Goal: Information Seeking & Learning: Find specific fact

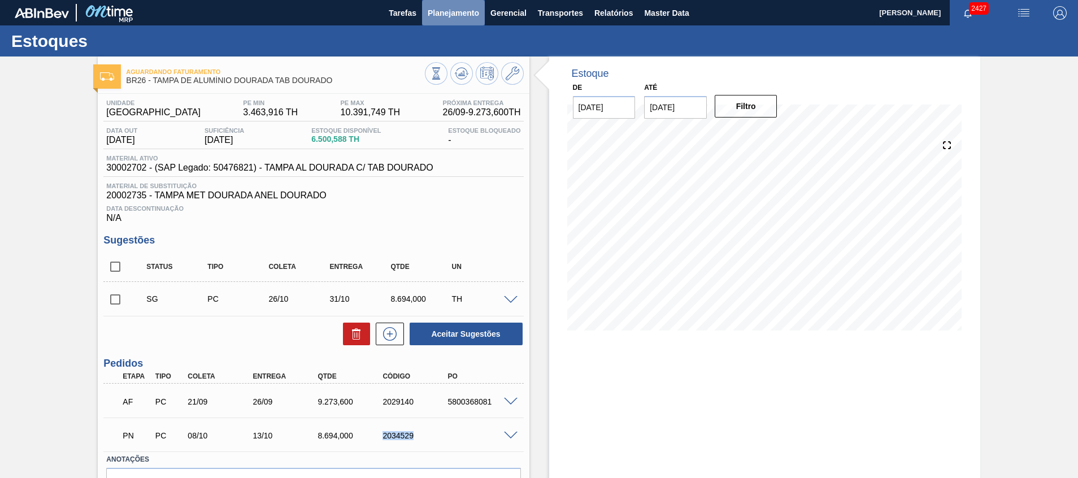
click at [451, 14] on span "Planejamento" at bounding box center [453, 13] width 51 height 14
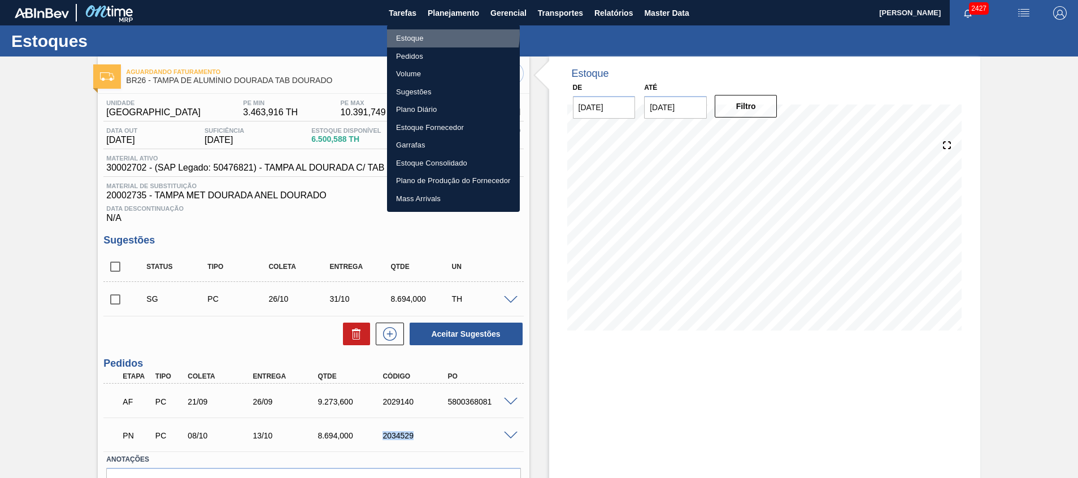
click at [445, 34] on li "Estoque" at bounding box center [453, 38] width 133 height 18
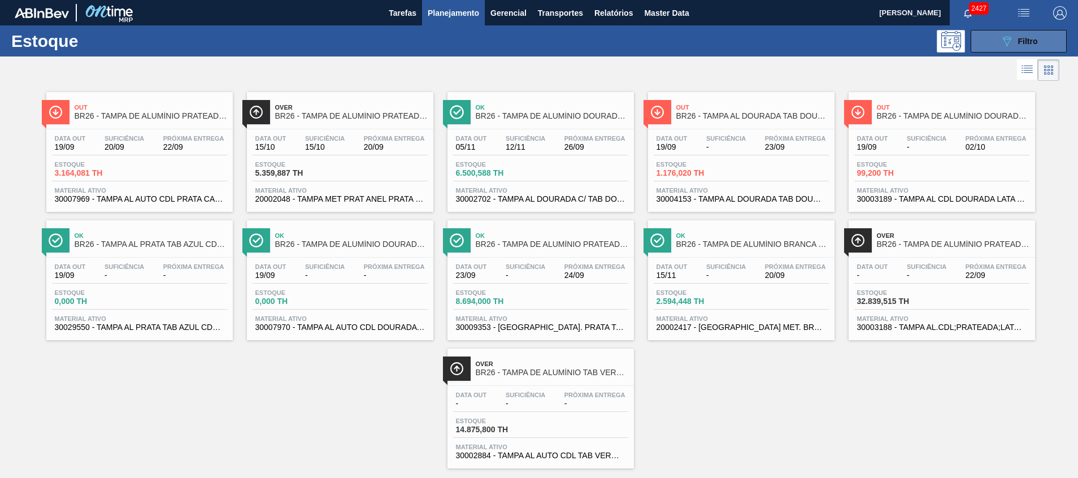
click at [986, 38] on button "089F7B8B-B2A5-4AFE-B5C0-19BA573D28AC Filtro" at bounding box center [1018, 41] width 96 height 23
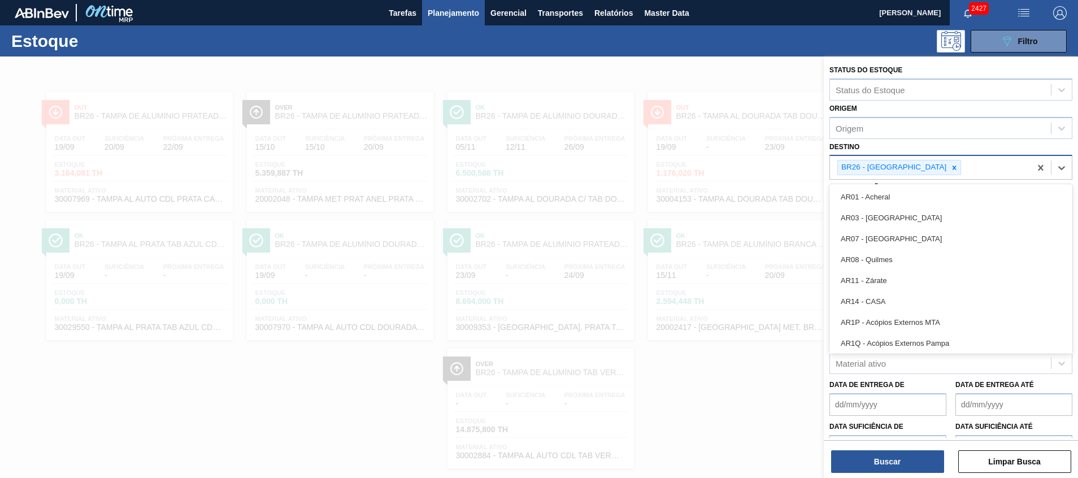
click at [905, 158] on div "BR26 - [GEOGRAPHIC_DATA]" at bounding box center [930, 167] width 201 height 23
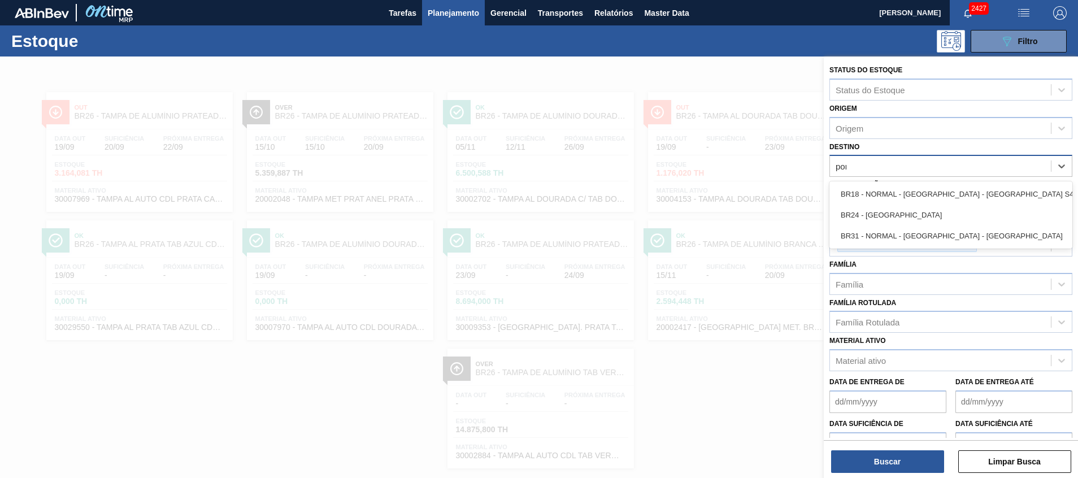
type input "pont"
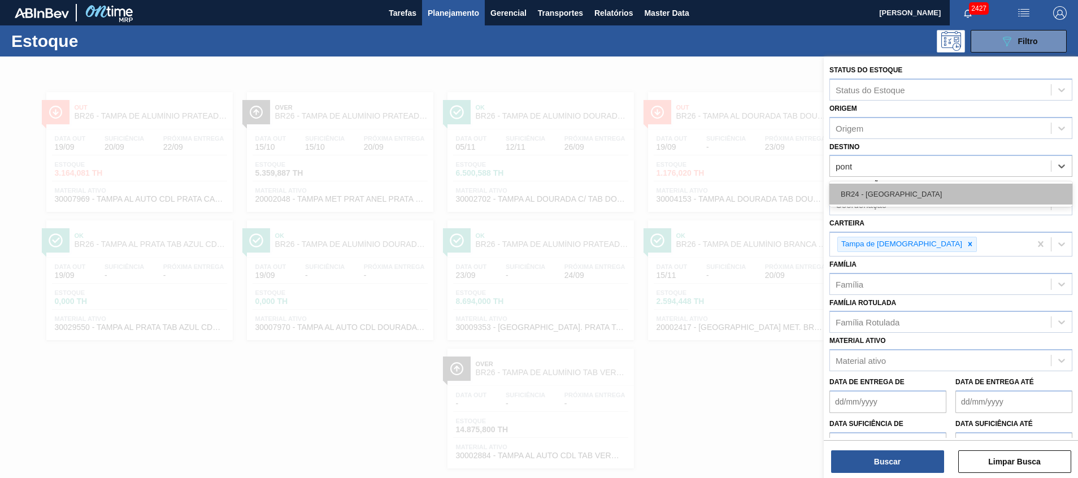
click at [932, 189] on div "BR24 - [GEOGRAPHIC_DATA]" at bounding box center [950, 194] width 243 height 21
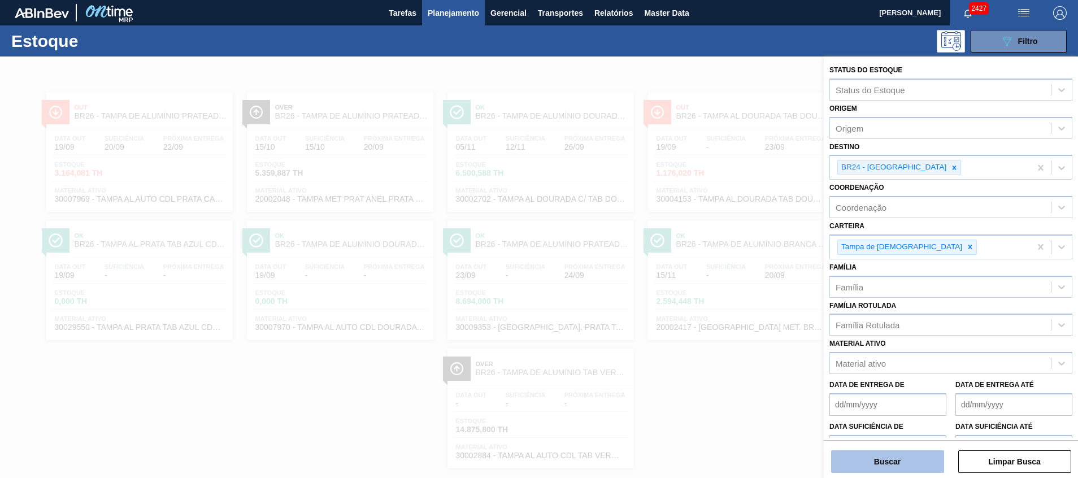
click at [856, 463] on button "Buscar" at bounding box center [887, 461] width 113 height 23
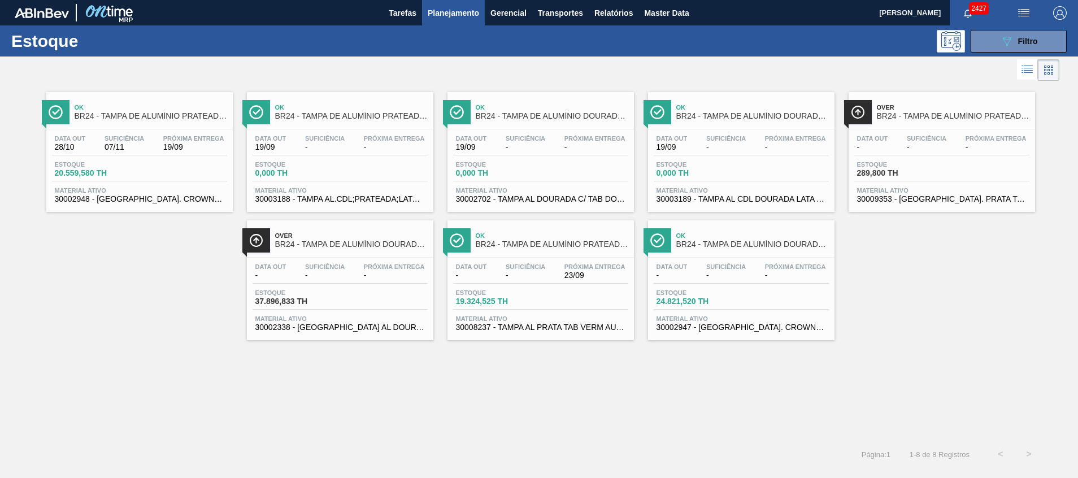
click at [132, 145] on span "07/11" at bounding box center [124, 147] width 40 height 8
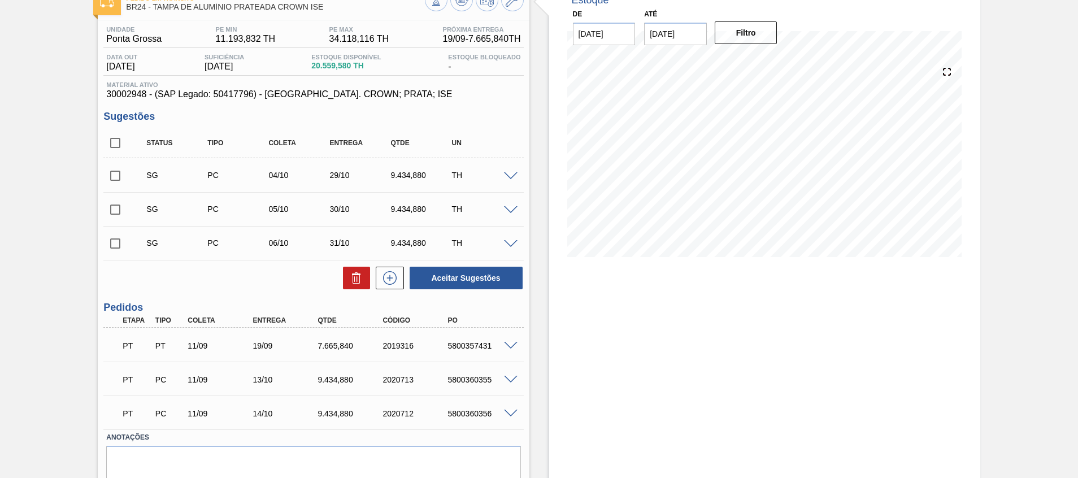
scroll to position [73, 0]
click at [111, 187] on input "checkbox" at bounding box center [115, 176] width 24 height 24
checkbox input "true"
click at [115, 207] on input "checkbox" at bounding box center [115, 210] width 24 height 24
checkbox input "true"
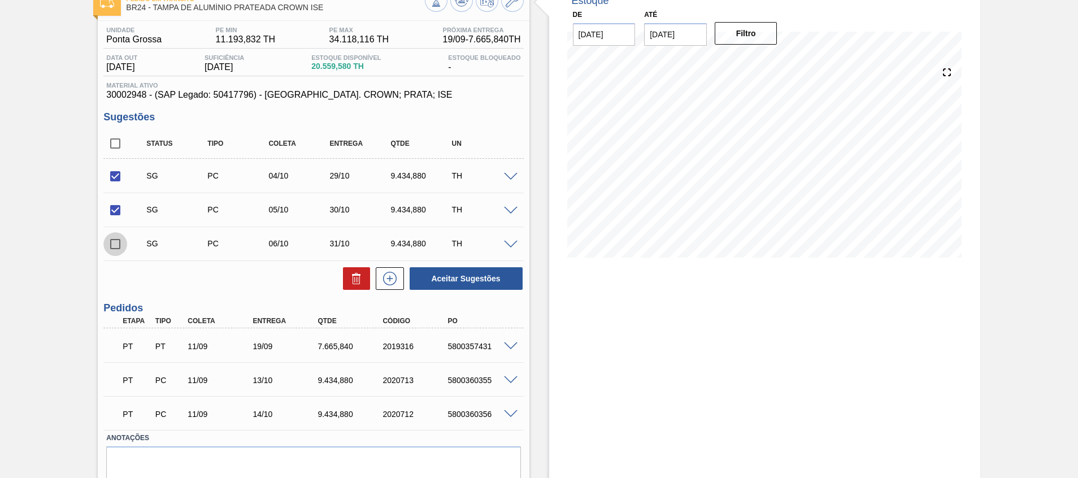
click at [123, 250] on input "checkbox" at bounding box center [115, 244] width 24 height 24
checkbox input "true"
click at [476, 271] on button "Aceitar Sugestões" at bounding box center [465, 278] width 113 height 23
checkbox input "false"
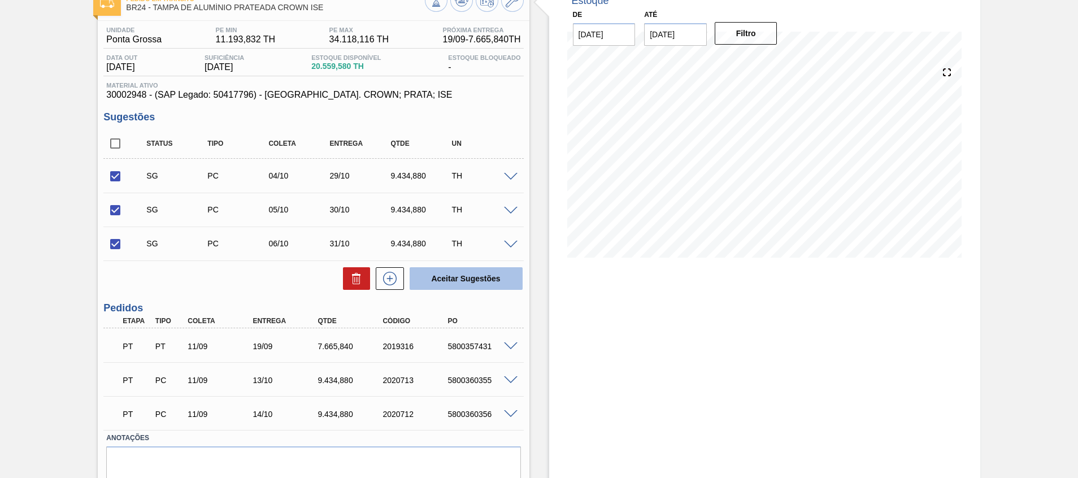
checkbox input "false"
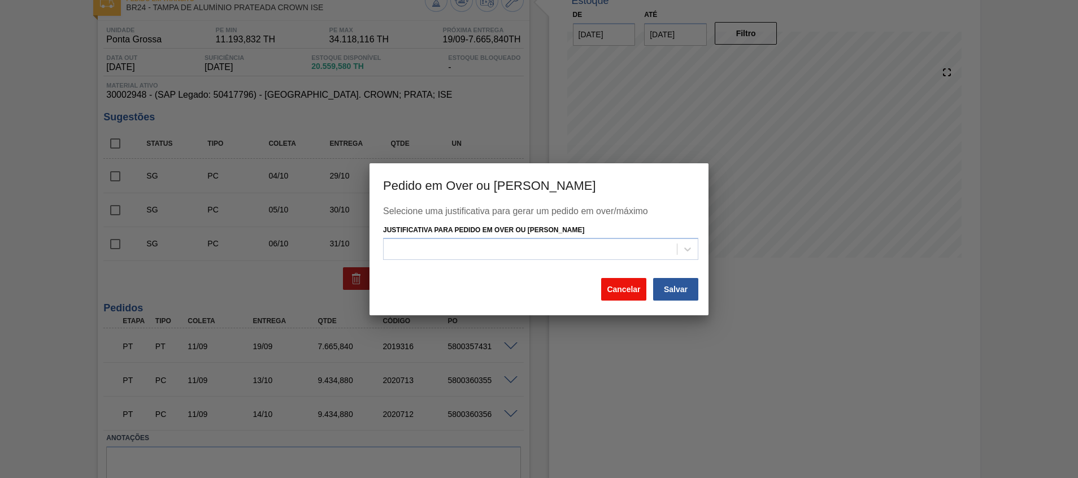
click at [619, 291] on button "Cancelar" at bounding box center [623, 289] width 45 height 23
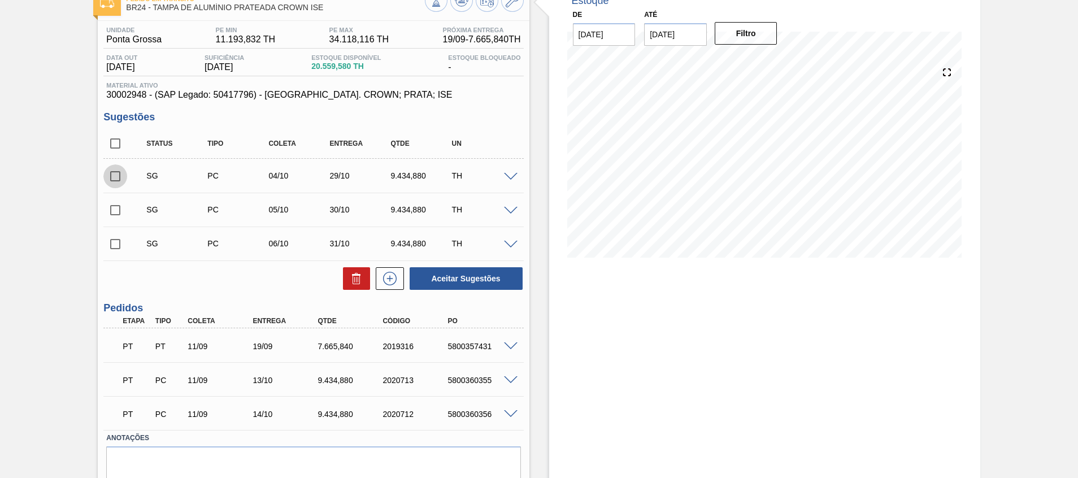
click at [115, 174] on input "checkbox" at bounding box center [115, 176] width 24 height 24
checkbox input "true"
click at [123, 202] on input "checkbox" at bounding box center [115, 210] width 24 height 24
checkbox input "true"
click at [458, 275] on button "Aceitar Sugestões" at bounding box center [465, 278] width 113 height 23
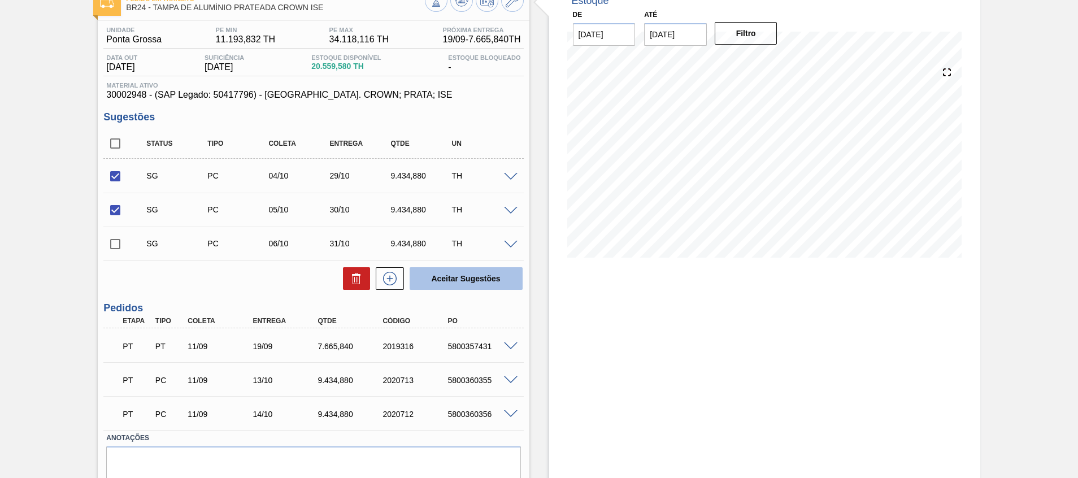
checkbox input "false"
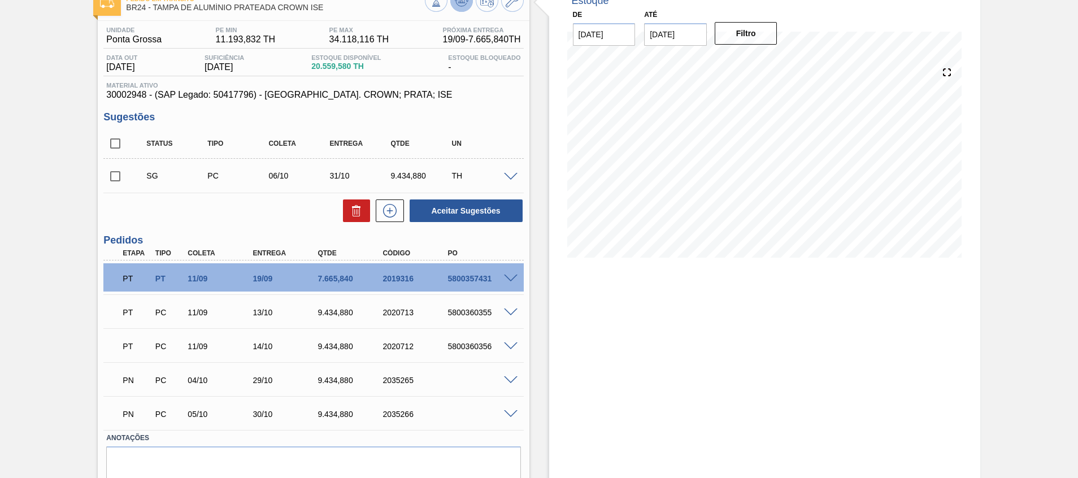
click at [465, 10] on button at bounding box center [461, 0] width 23 height 23
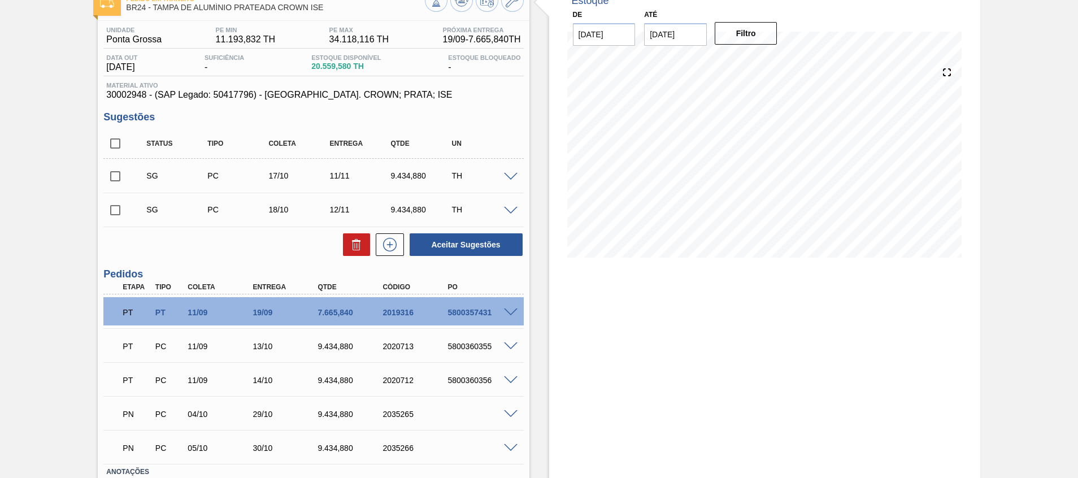
scroll to position [0, 0]
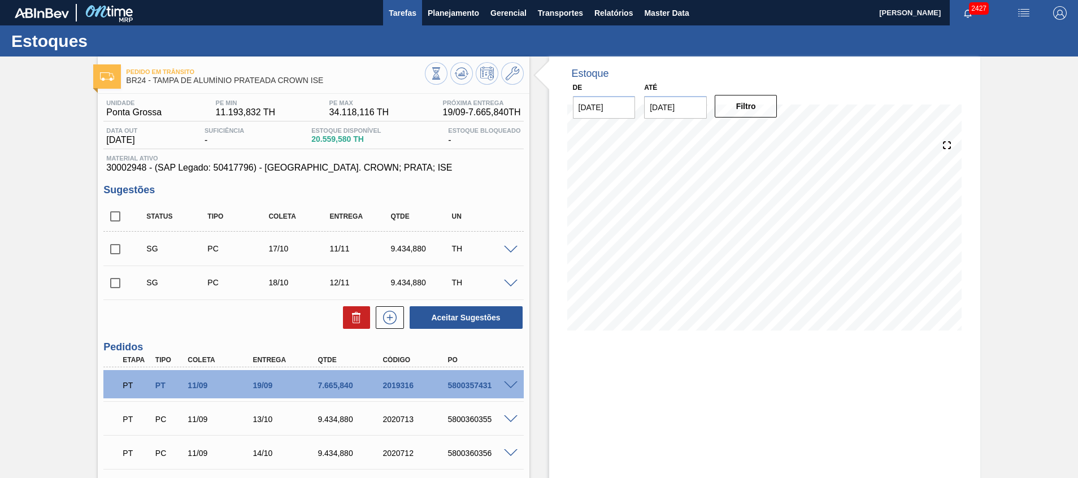
click at [417, 7] on button "Tarefas" at bounding box center [402, 12] width 39 height 25
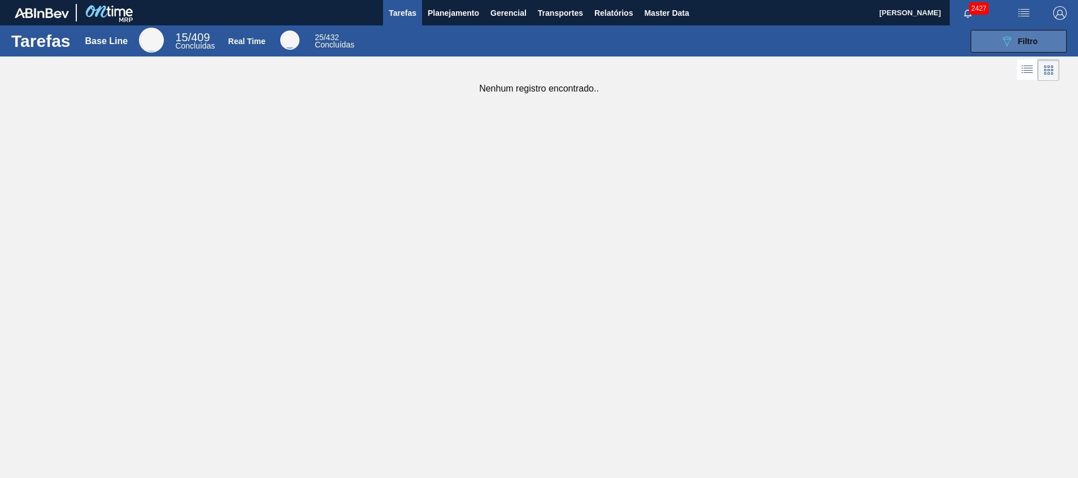
click at [972, 42] on button "089F7B8B-B2A5-4AFE-B5C0-19BA573D28AC Filtro" at bounding box center [1018, 41] width 96 height 23
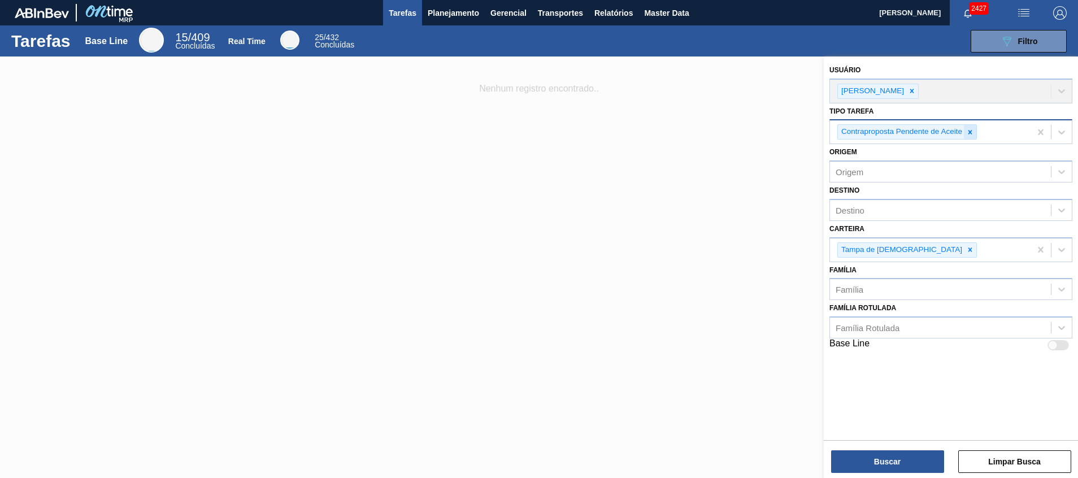
click at [972, 128] on icon at bounding box center [970, 132] width 8 height 8
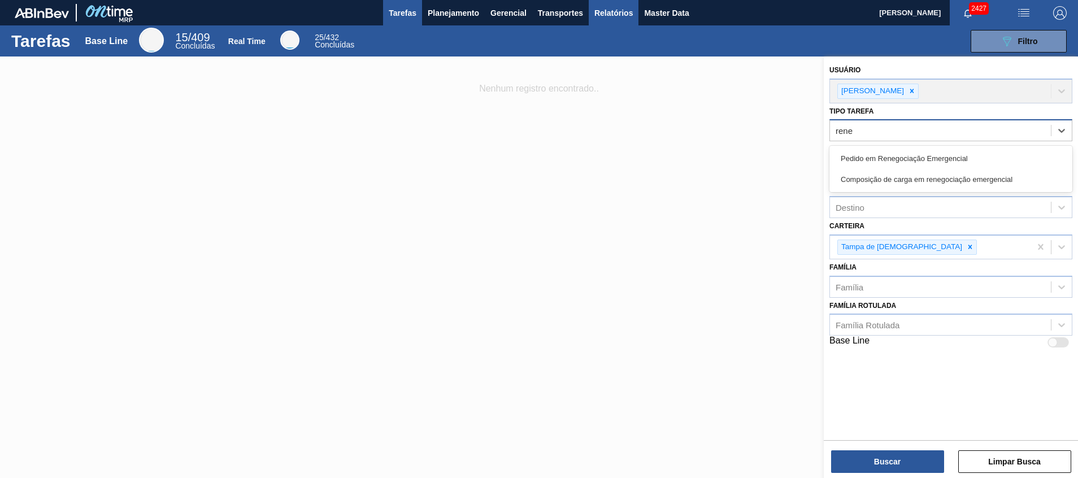
type Tarefa "rene"
click at [611, 25] on button "Relatórios" at bounding box center [614, 12] width 50 height 25
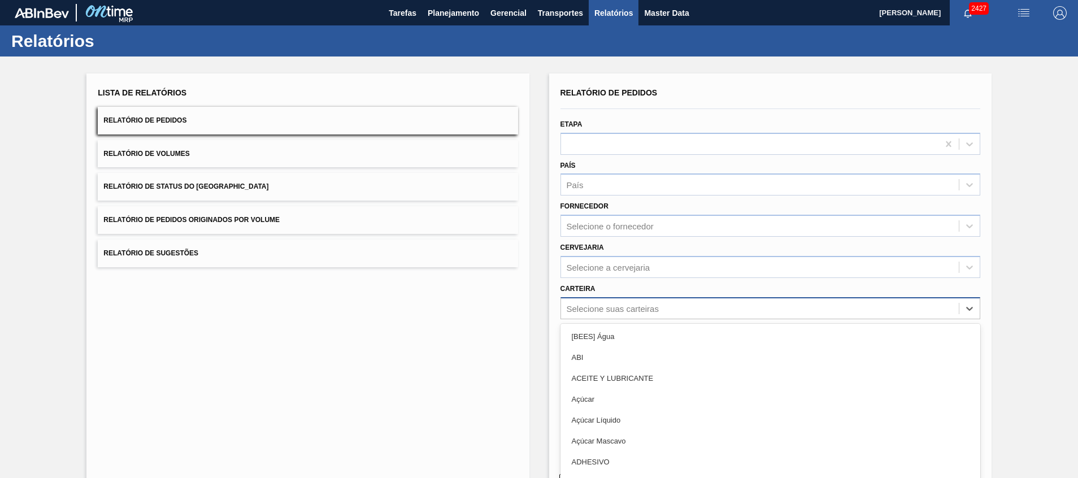
click at [722, 308] on div "Selecione suas carteiras" at bounding box center [760, 308] width 398 height 16
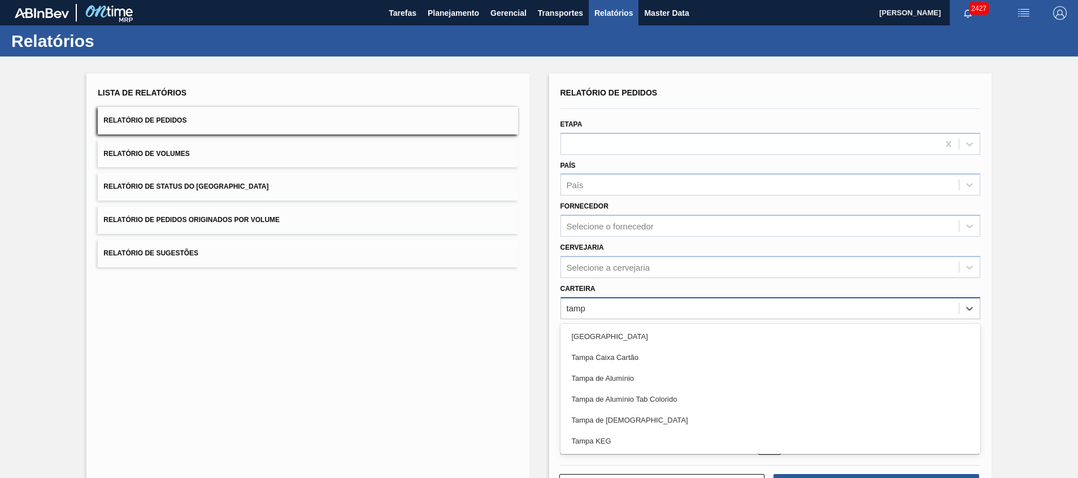
type input "[GEOGRAPHIC_DATA]"
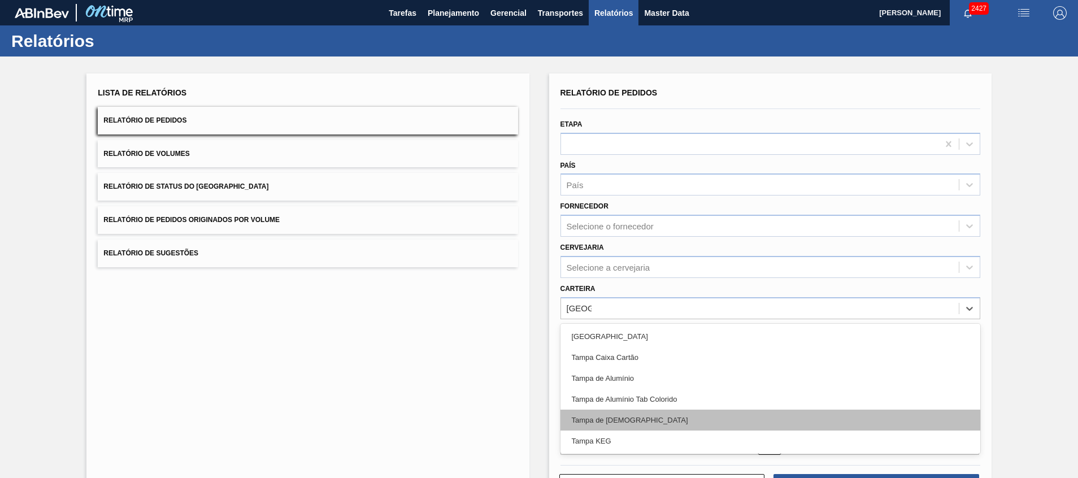
click at [733, 412] on div "Tampa de [DEMOGRAPHIC_DATA]" at bounding box center [770, 419] width 420 height 21
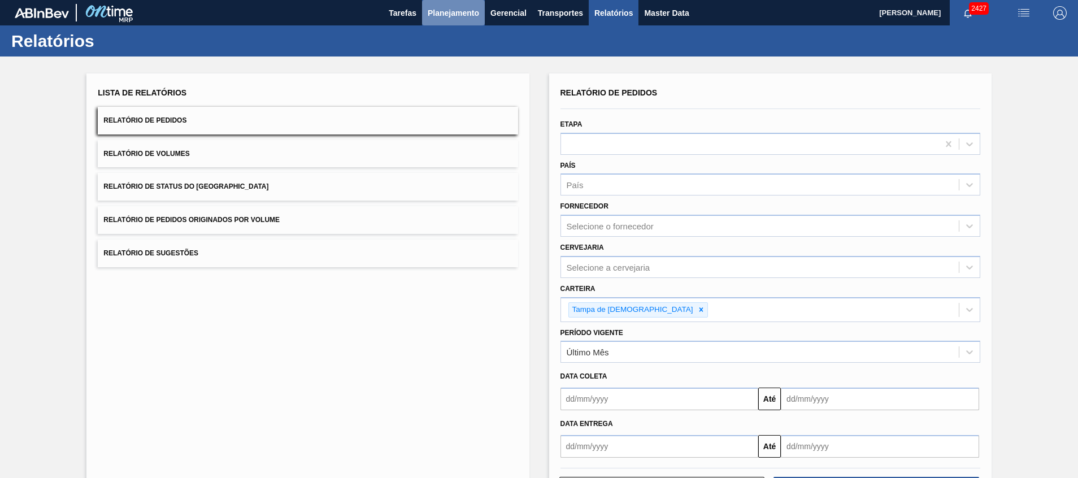
click at [439, 19] on span "Planejamento" at bounding box center [453, 13] width 51 height 14
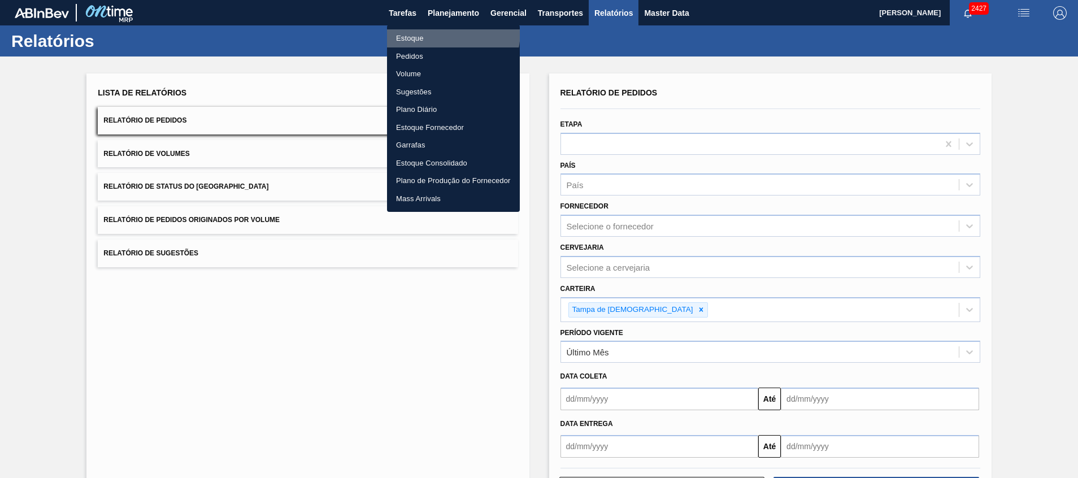
click at [439, 32] on li "Estoque" at bounding box center [453, 38] width 133 height 18
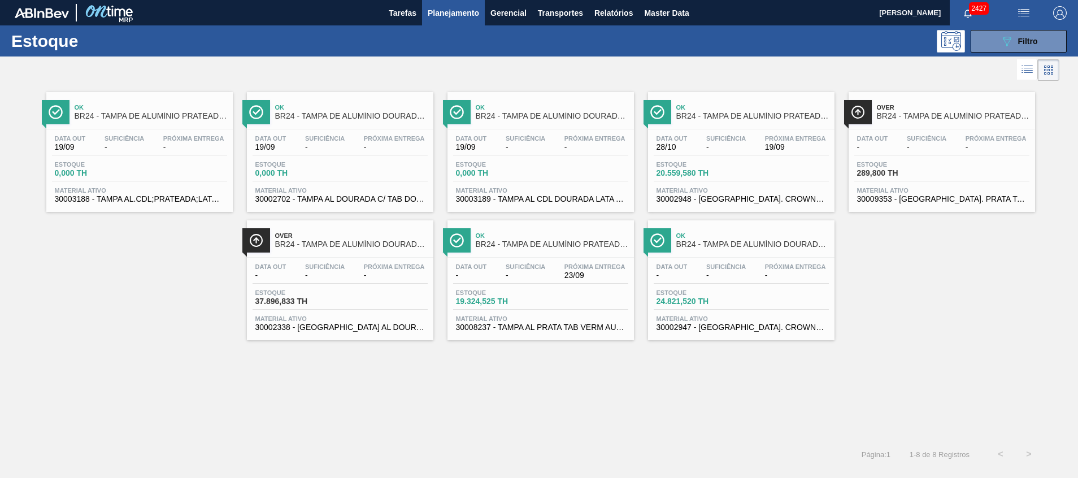
click at [724, 333] on div "Data out - Suficiência - Próxima Entrega - Estoque 24.821,520 TH Material ativo…" at bounding box center [741, 296] width 186 height 77
drag, startPoint x: 8, startPoint y: 5, endPoint x: 412, endPoint y: 322, distance: 513.2
click at [412, 322] on div "Ok BR24 - [GEOGRAPHIC_DATA] DE ALUMÍNIO PRATEADA BALL CDL Data [DATE] Suficiênc…" at bounding box center [539, 262] width 1078 height 356
click at [328, 310] on div "Data out - Suficiência - Próxima Entrega - Estoque 37.896,833 TH Material ativo…" at bounding box center [340, 296] width 186 height 77
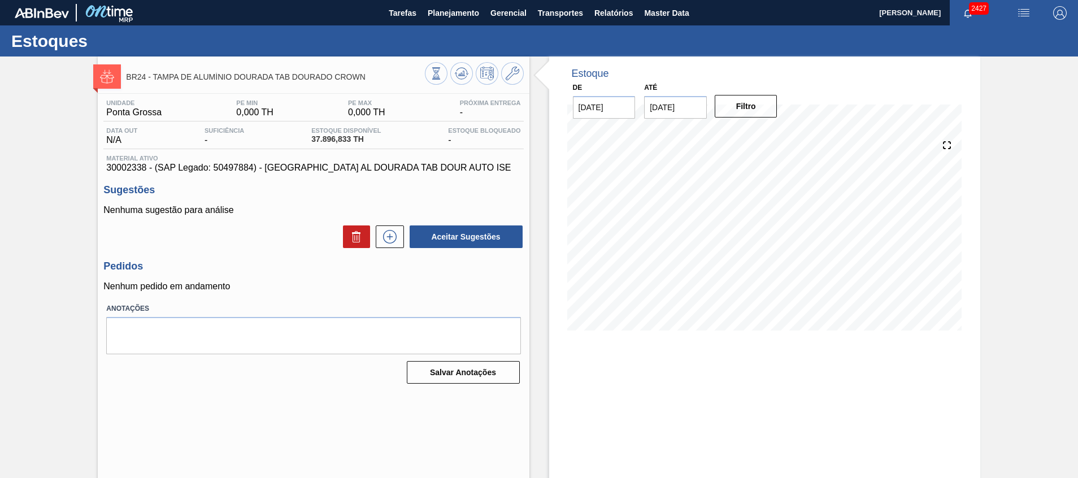
click at [123, 164] on span "30002338 - (SAP Legado: 50497884) - [GEOGRAPHIC_DATA] AL DOURADA TAB DOUR AUTO …" at bounding box center [313, 168] width 414 height 10
copy span "30002338"
click at [453, 11] on span "Planejamento" at bounding box center [453, 13] width 51 height 14
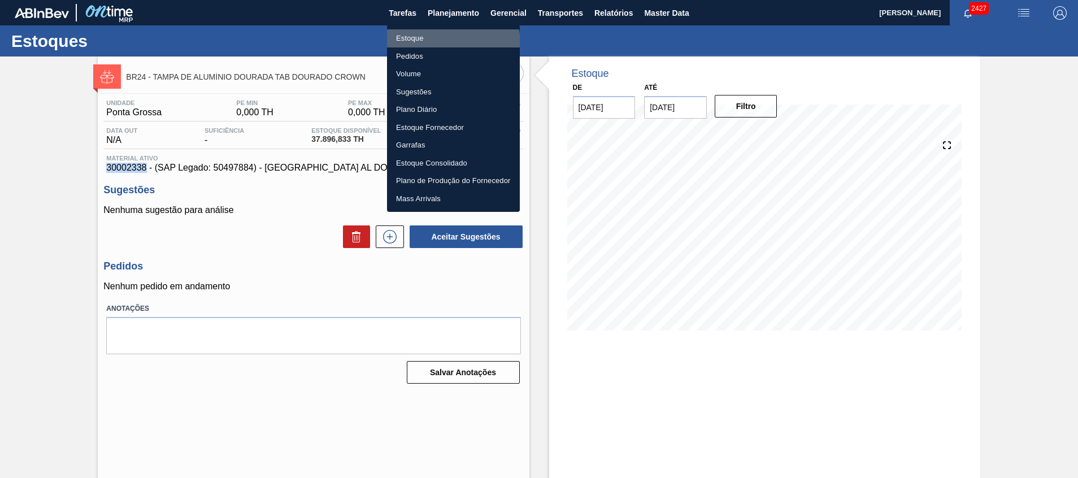
click at [443, 43] on li "Estoque" at bounding box center [453, 38] width 133 height 18
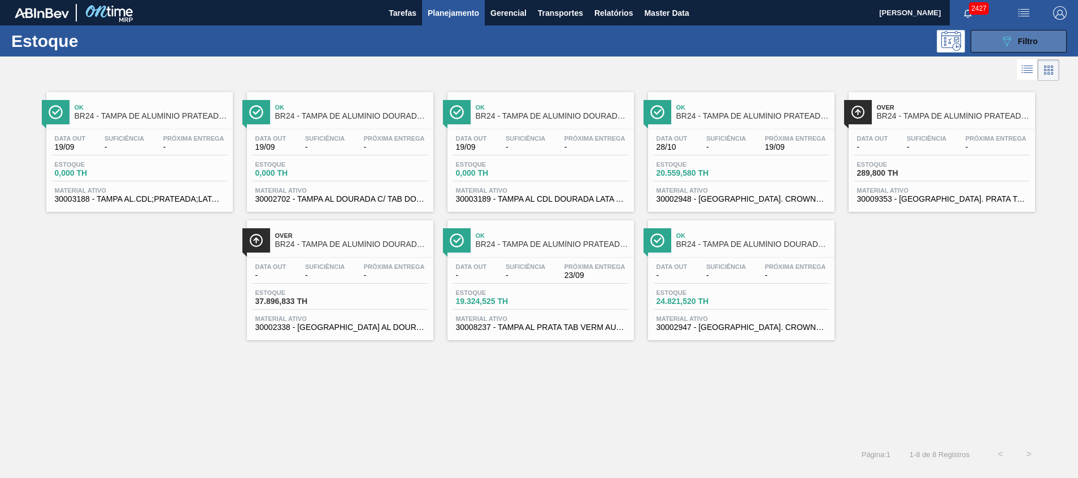
click at [1030, 46] on div "089F7B8B-B2A5-4AFE-B5C0-19BA573D28AC Filtro" at bounding box center [1019, 41] width 38 height 14
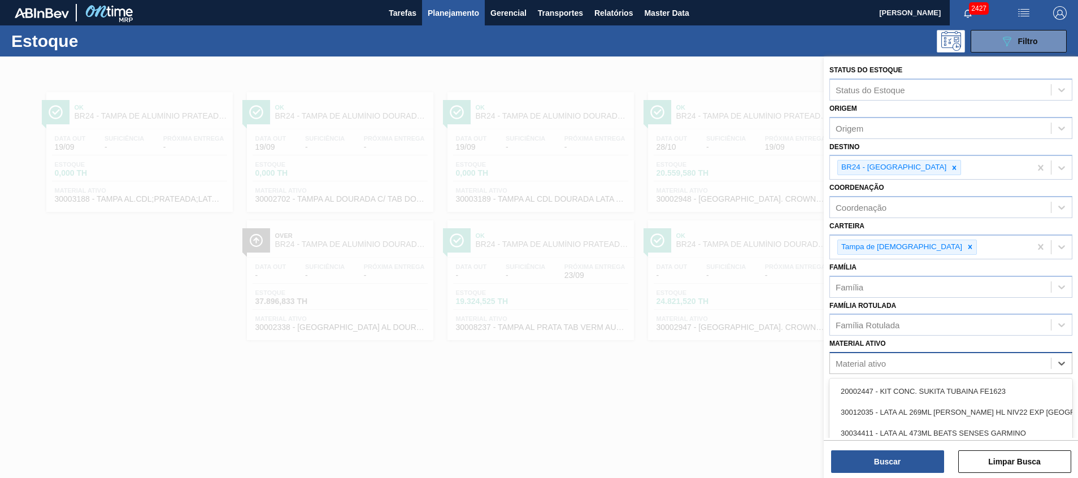
paste ativo "30002338"
type ativo "30002338"
click at [925, 361] on div "Material ativo 30002338" at bounding box center [940, 363] width 221 height 16
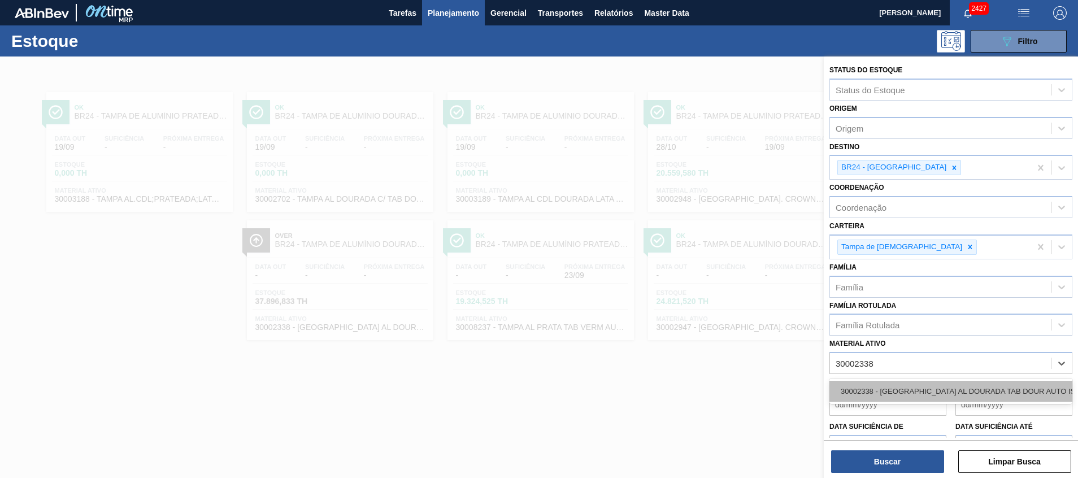
click at [939, 395] on div "30002338 - [GEOGRAPHIC_DATA] AL DOURADA TAB DOUR AUTO ISE" at bounding box center [950, 391] width 243 height 21
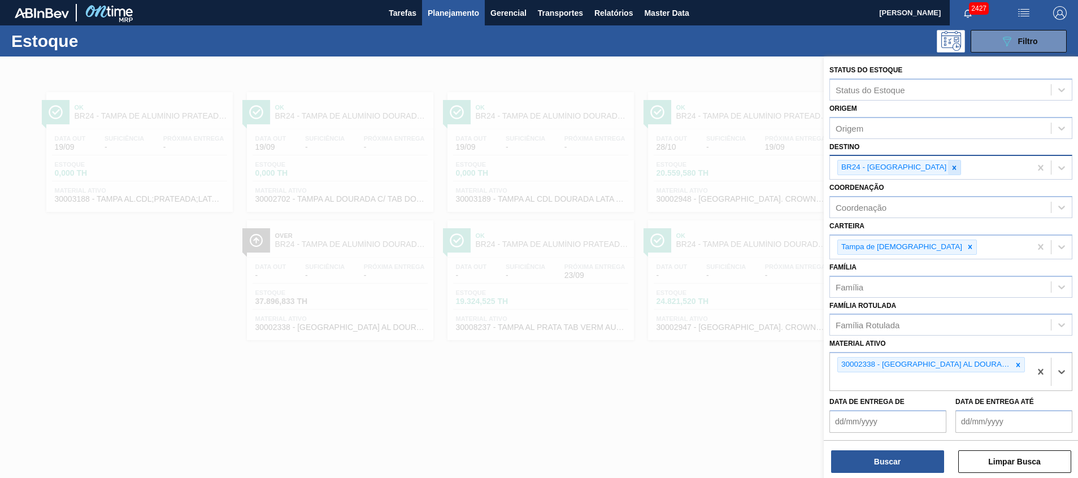
click at [948, 172] on div at bounding box center [954, 167] width 12 height 14
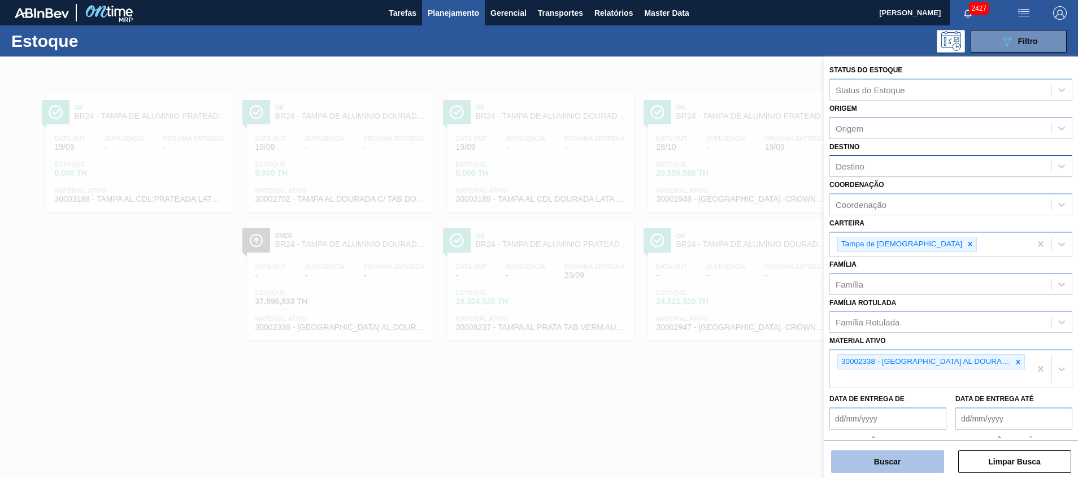
click at [852, 460] on button "Buscar" at bounding box center [887, 461] width 113 height 23
